Goal: Navigation & Orientation: Find specific page/section

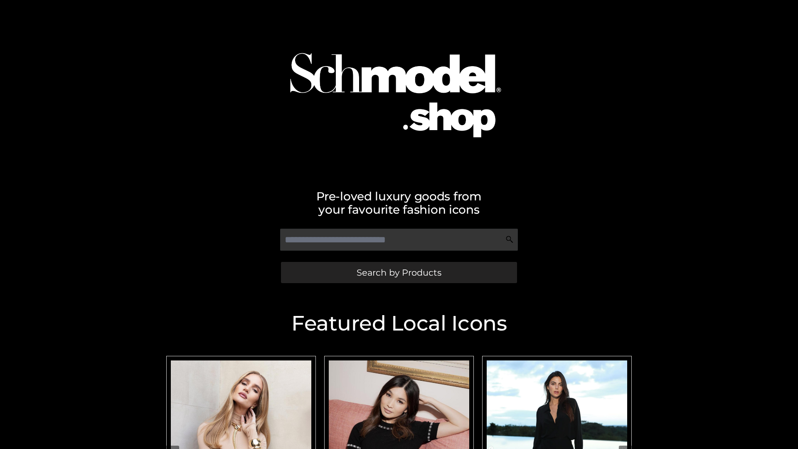
click at [399, 272] on span "Search by Products" at bounding box center [399, 272] width 85 height 9
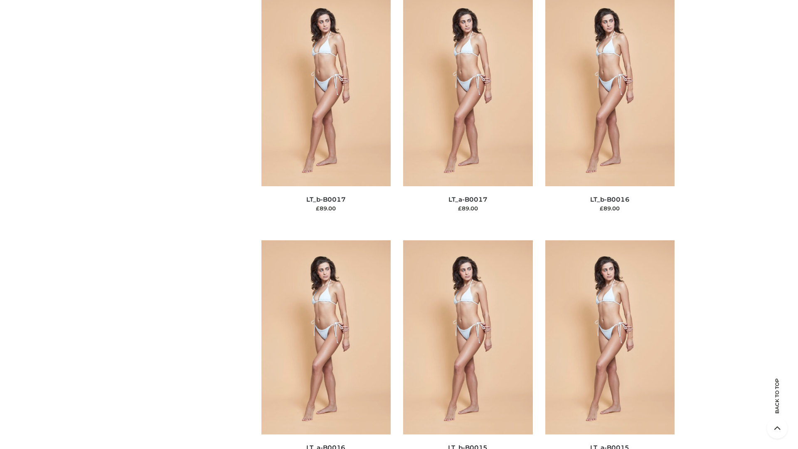
scroll to position [2733, 0]
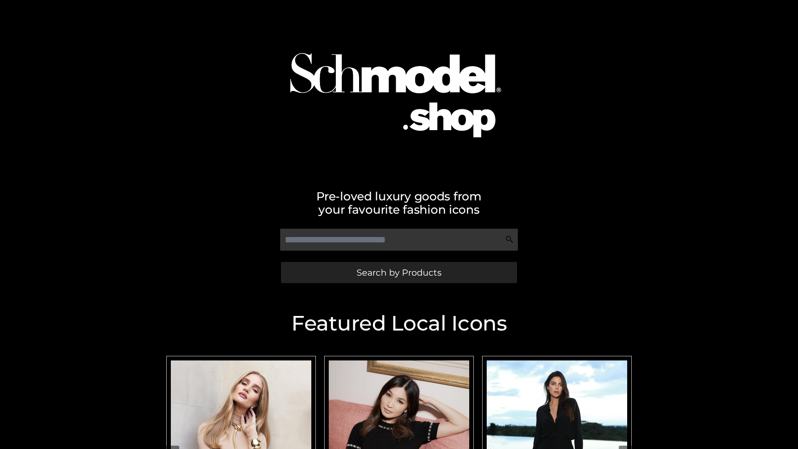
click at [399, 272] on span "Search by Products" at bounding box center [399, 272] width 85 height 9
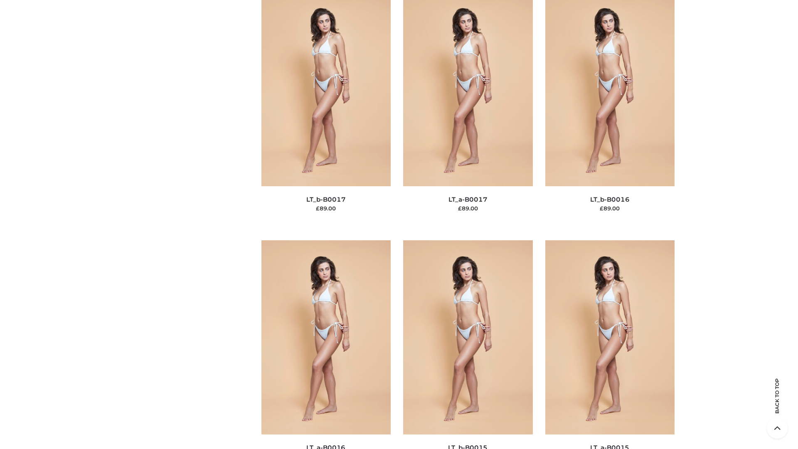
scroll to position [2733, 0]
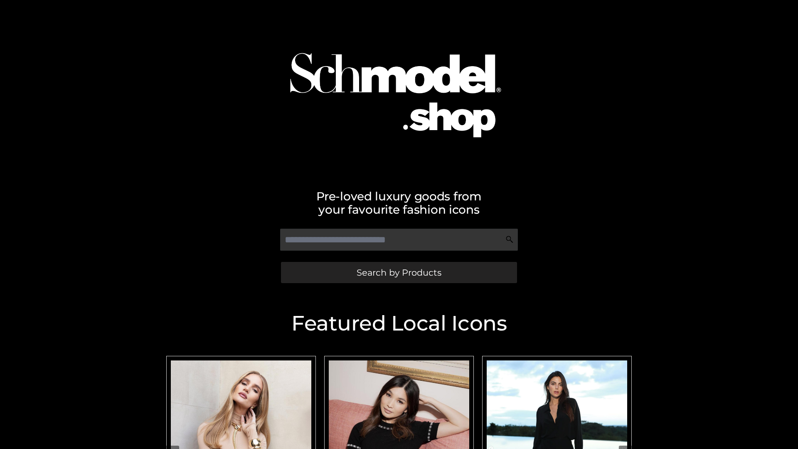
click at [399, 272] on span "Search by Products" at bounding box center [399, 272] width 85 height 9
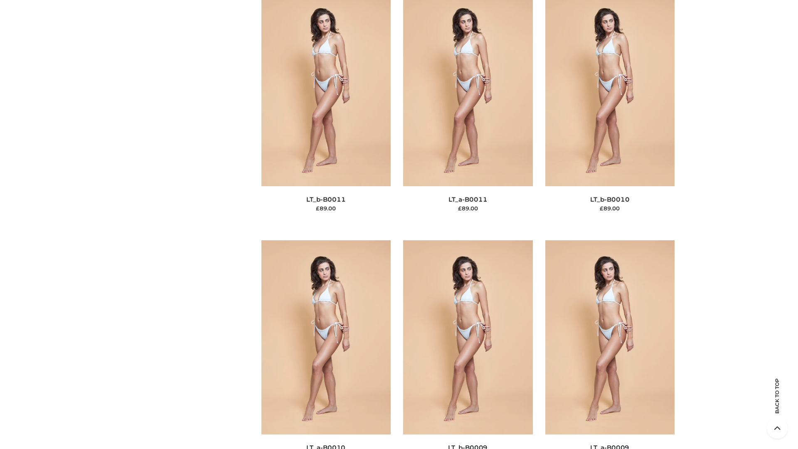
scroll to position [3734, 0]
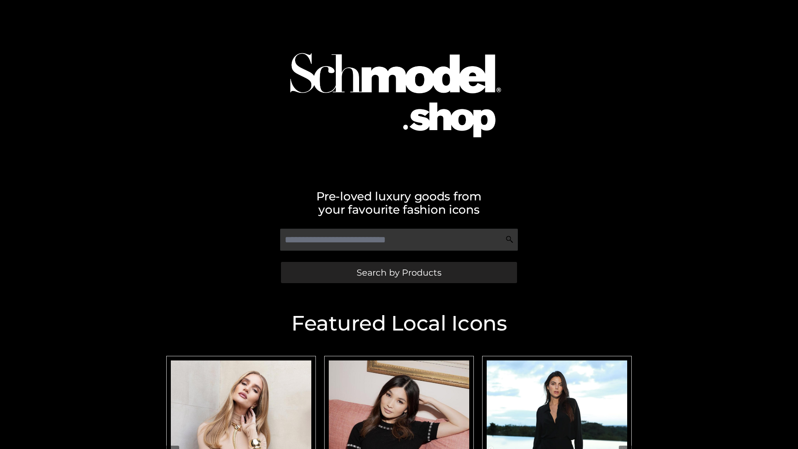
click at [399, 272] on span "Search by Products" at bounding box center [399, 272] width 85 height 9
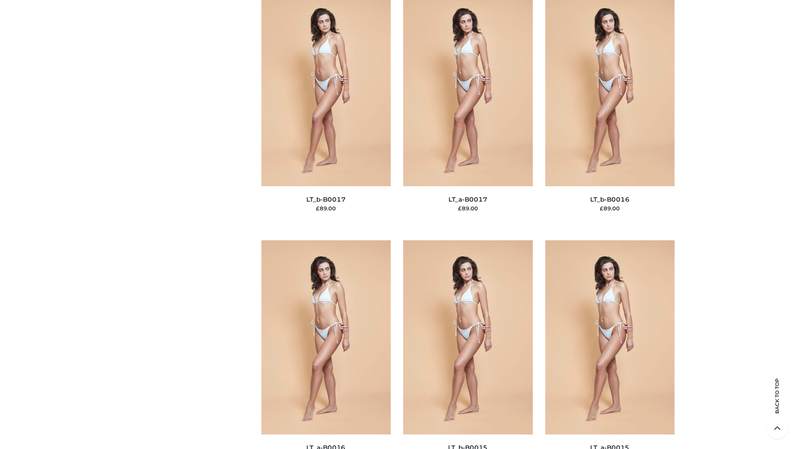
scroll to position [2733, 0]
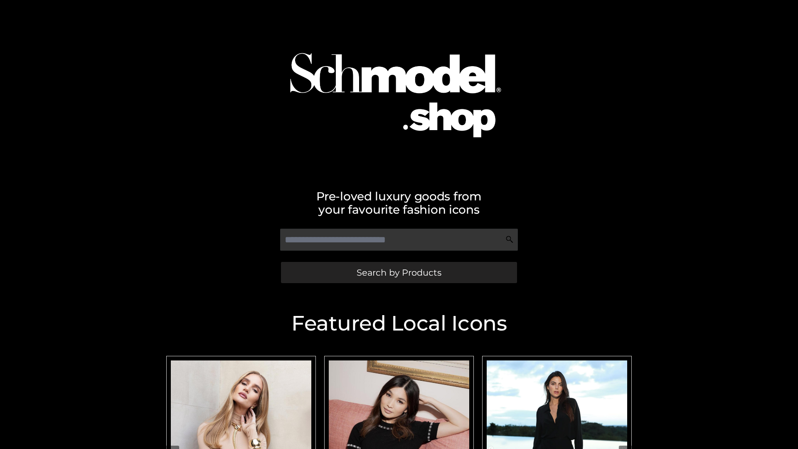
click at [399, 272] on span "Search by Products" at bounding box center [399, 272] width 85 height 9
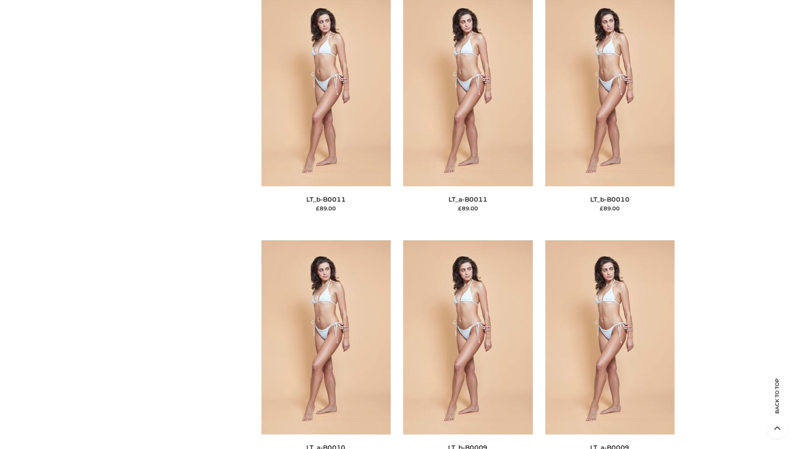
scroll to position [3734, 0]
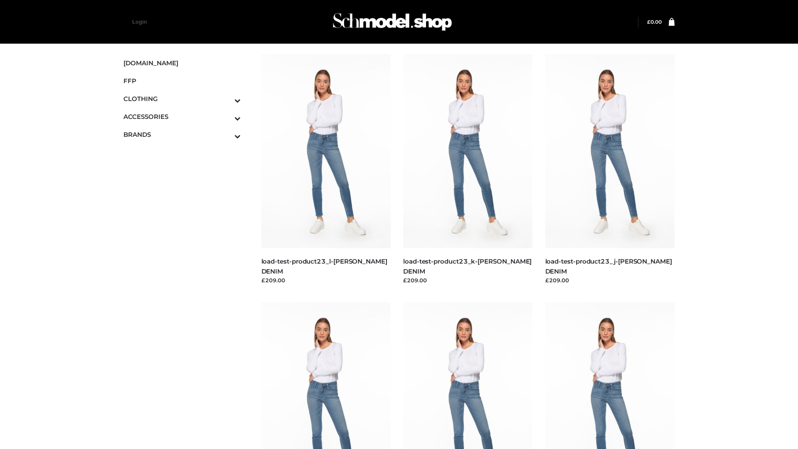
scroll to position [729, 0]
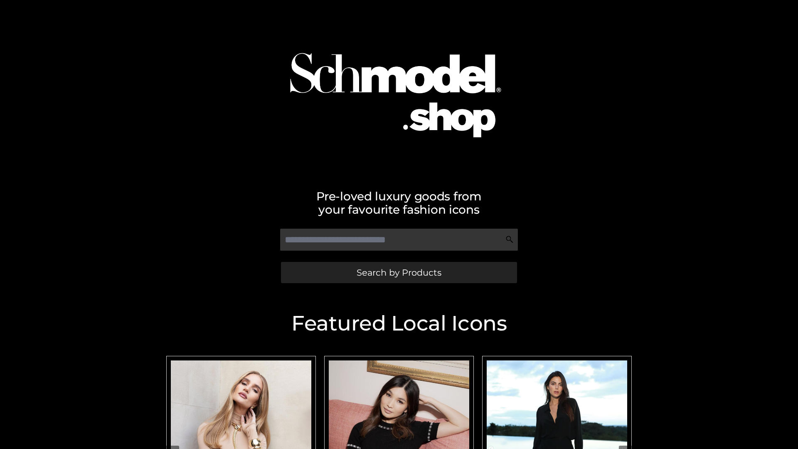
click at [399, 272] on span "Search by Products" at bounding box center [399, 272] width 85 height 9
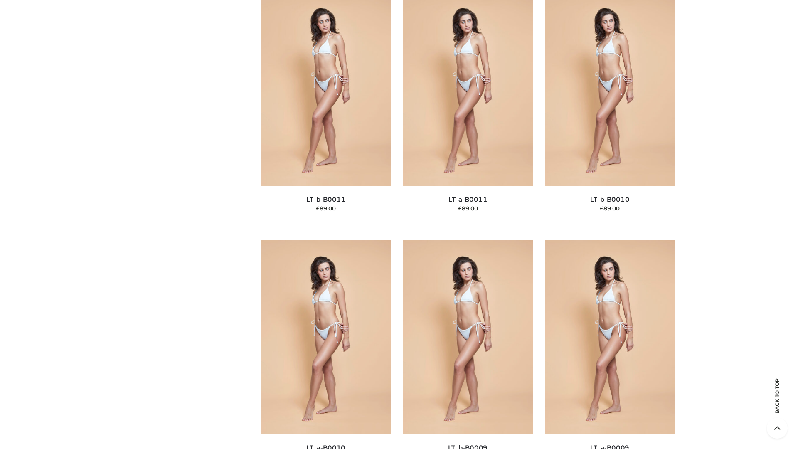
scroll to position [3734, 0]
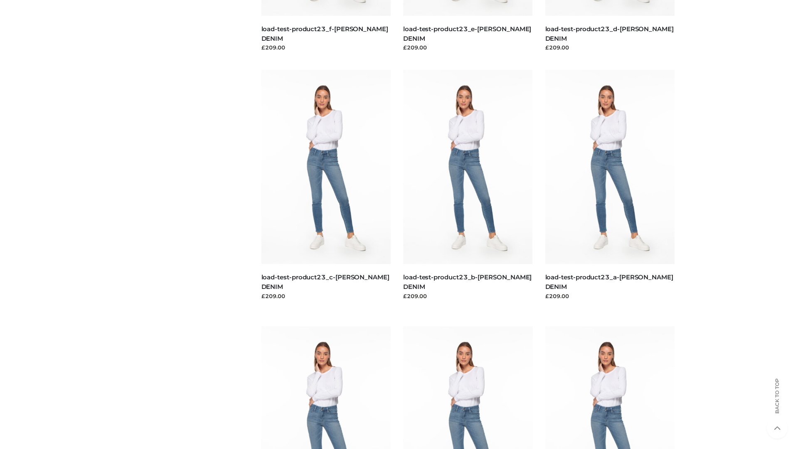
scroll to position [729, 0]
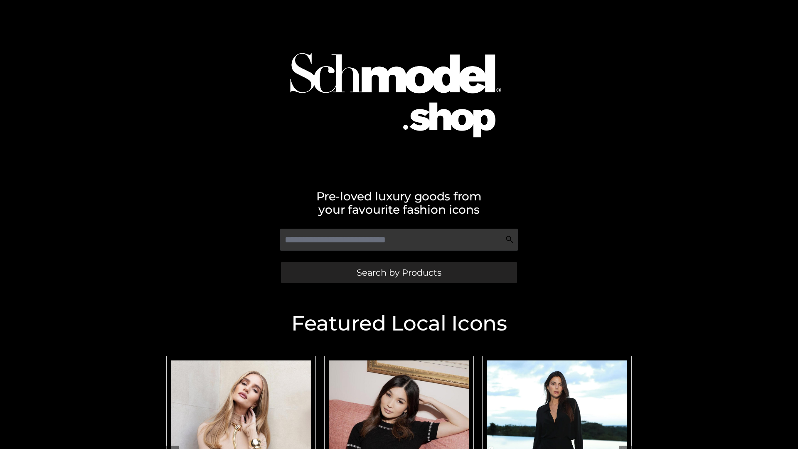
click at [399, 272] on span "Search by Products" at bounding box center [399, 272] width 85 height 9
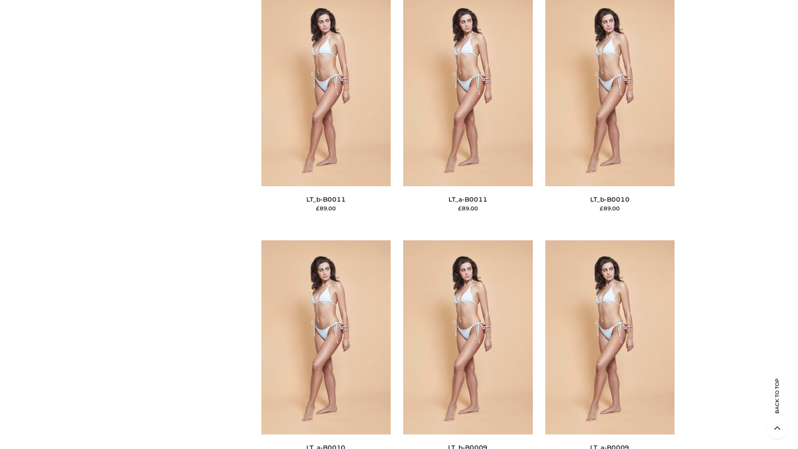
scroll to position [3734, 0]
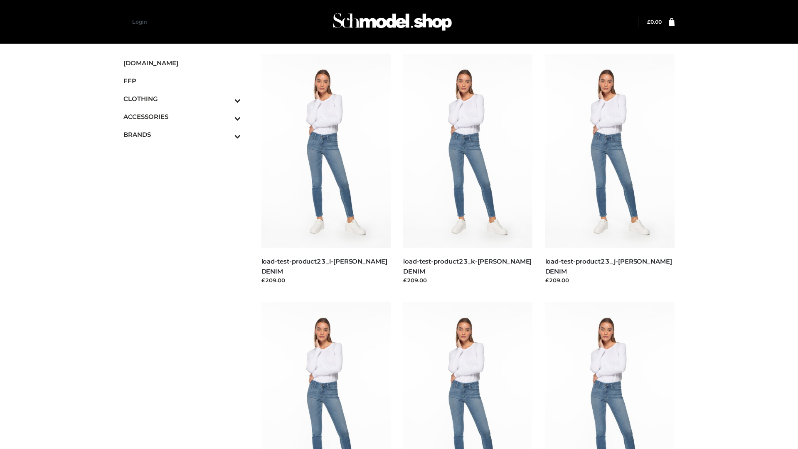
scroll to position [729, 0]
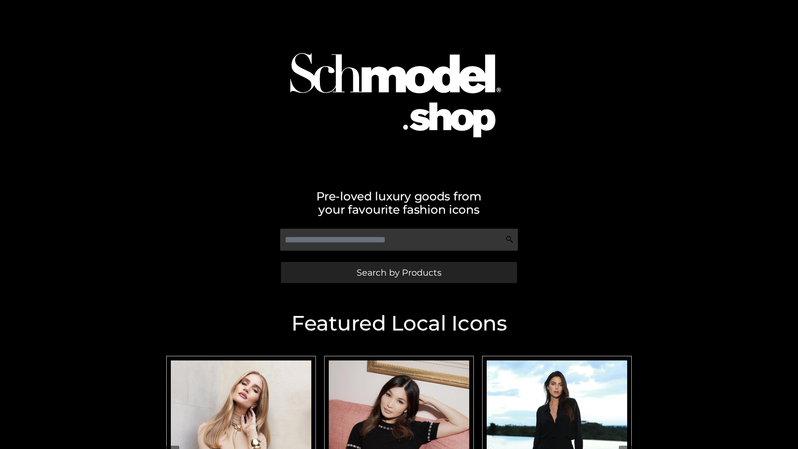
click at [399, 272] on span "Search by Products" at bounding box center [399, 272] width 85 height 9
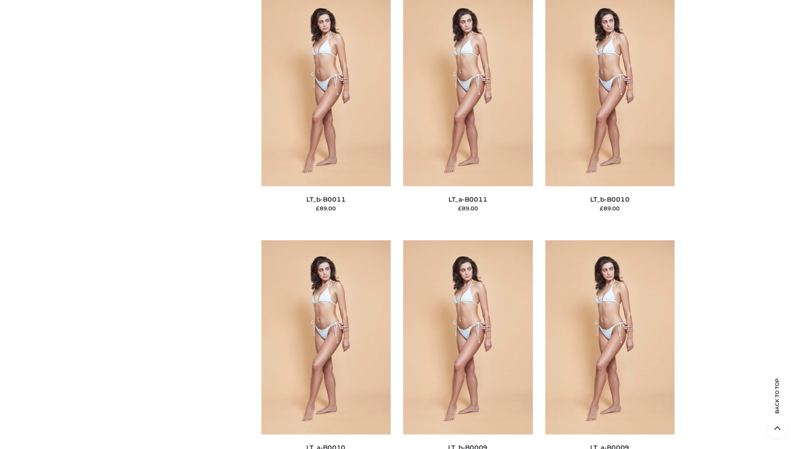
scroll to position [3734, 0]
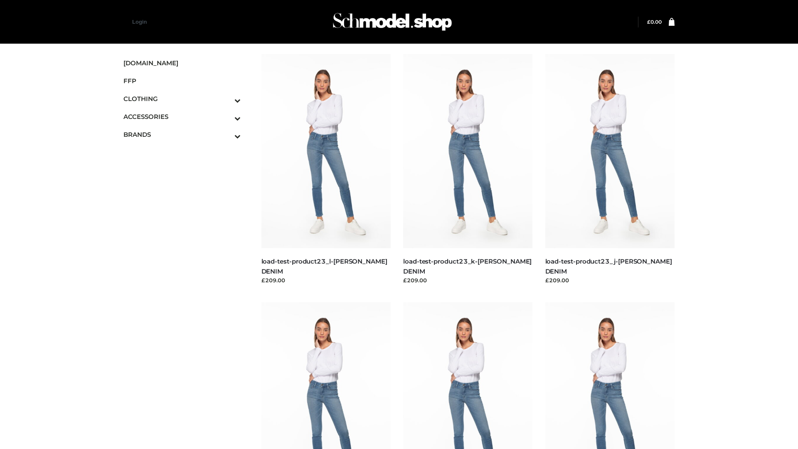
scroll to position [729, 0]
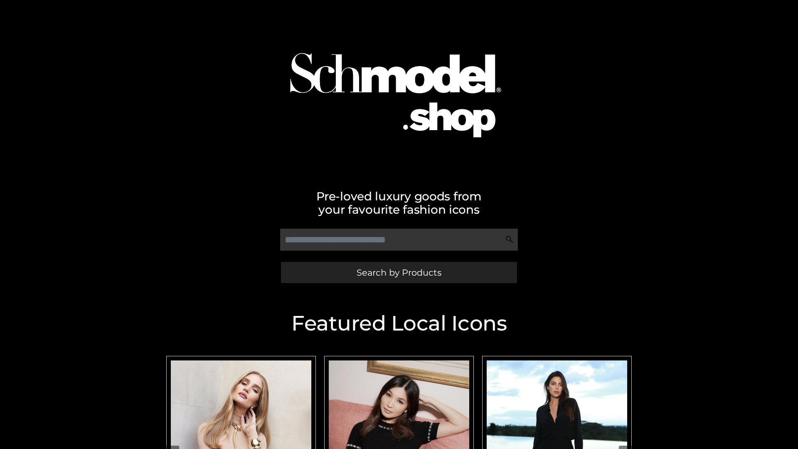
click at [399, 272] on span "Search by Products" at bounding box center [399, 272] width 85 height 9
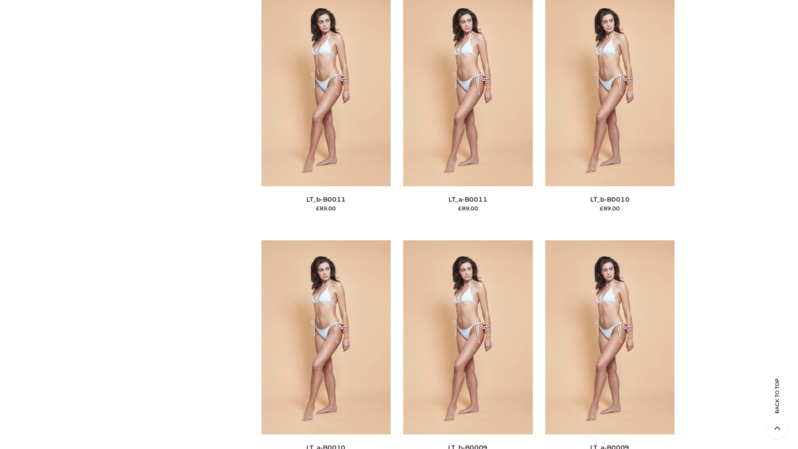
scroll to position [3734, 0]
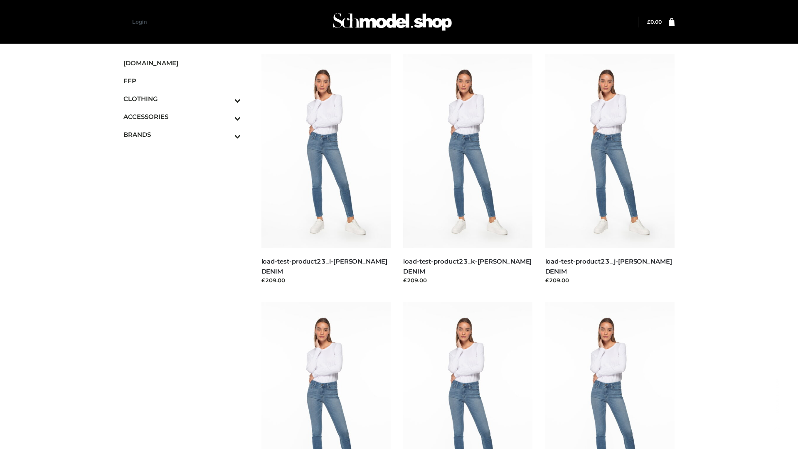
scroll to position [729, 0]
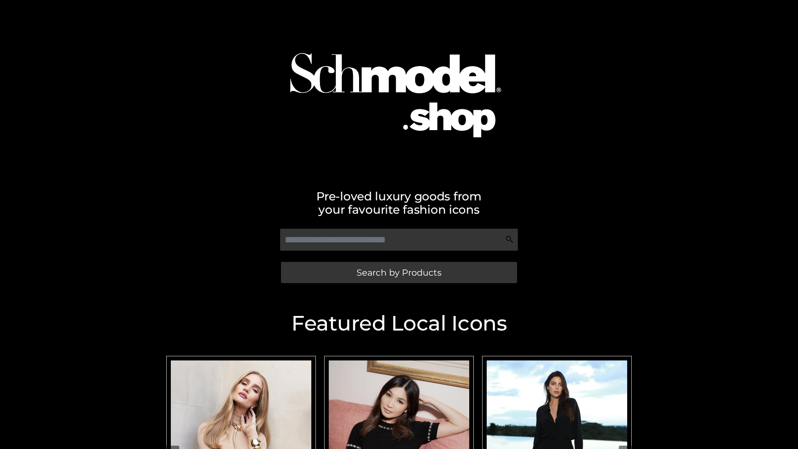
click at [399, 272] on span "Search by Products" at bounding box center [399, 272] width 85 height 9
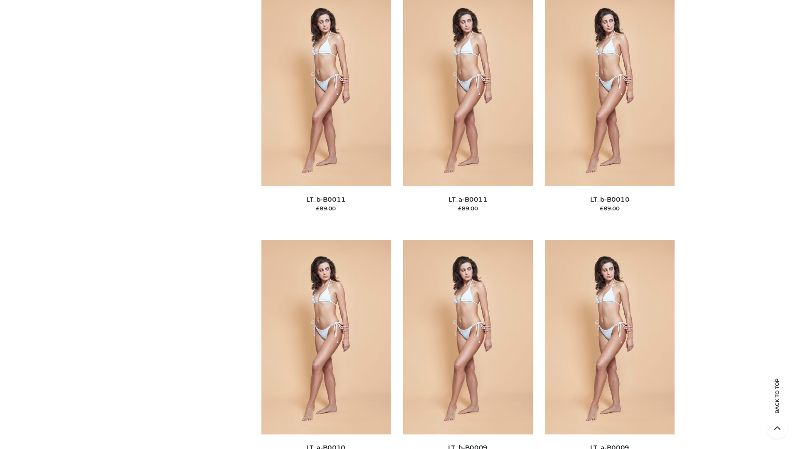
scroll to position [3734, 0]
